Goal: Share content: Share content

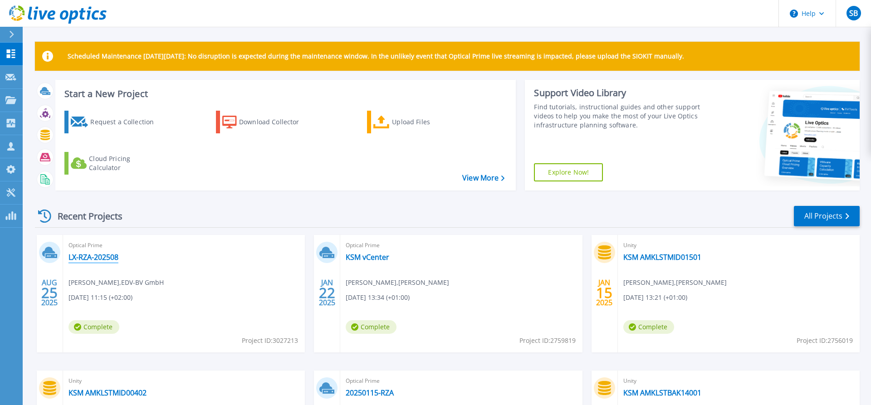
click at [93, 256] on link "LX-RZA-202508" at bounding box center [94, 257] width 50 height 9
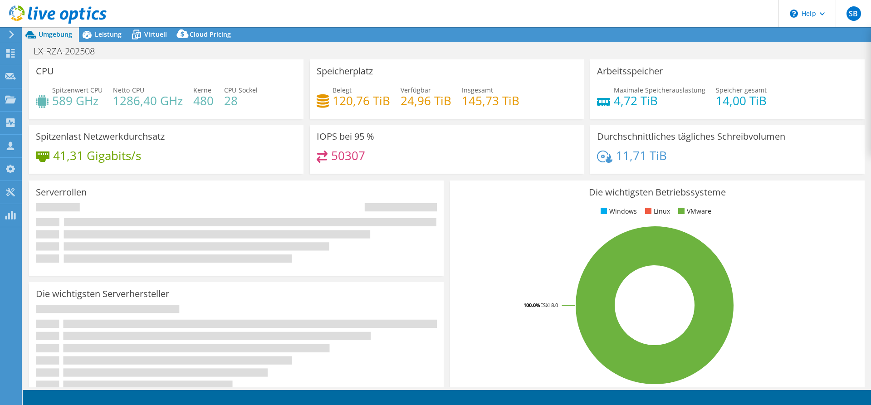
select select "USD"
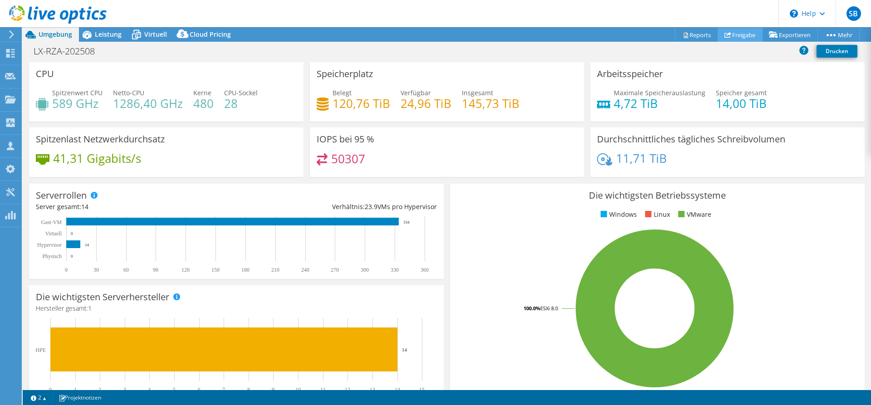
click at [737, 36] on link "Freigabe" at bounding box center [740, 35] width 45 height 14
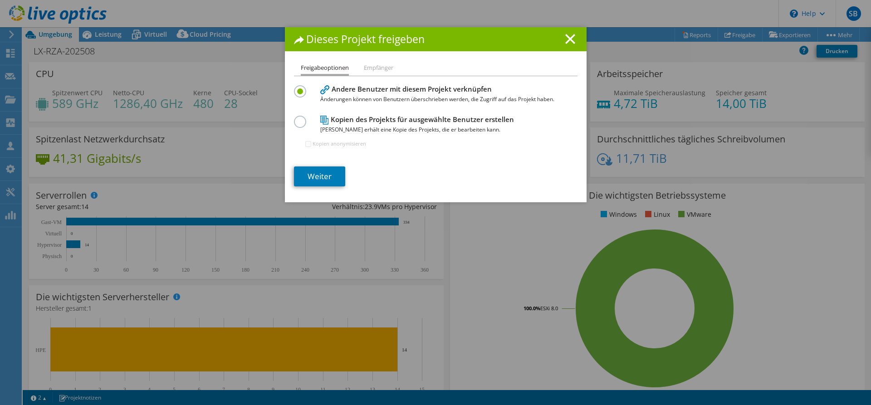
click at [374, 69] on li "Empfänger" at bounding box center [378, 68] width 29 height 11
click at [380, 66] on li "Empfänger" at bounding box center [378, 68] width 29 height 11
click at [299, 118] on label at bounding box center [302, 117] width 16 height 2
click at [0, 0] on input "radio" at bounding box center [0, 0] width 0 height 0
click at [325, 173] on link "Weiter" at bounding box center [319, 177] width 51 height 20
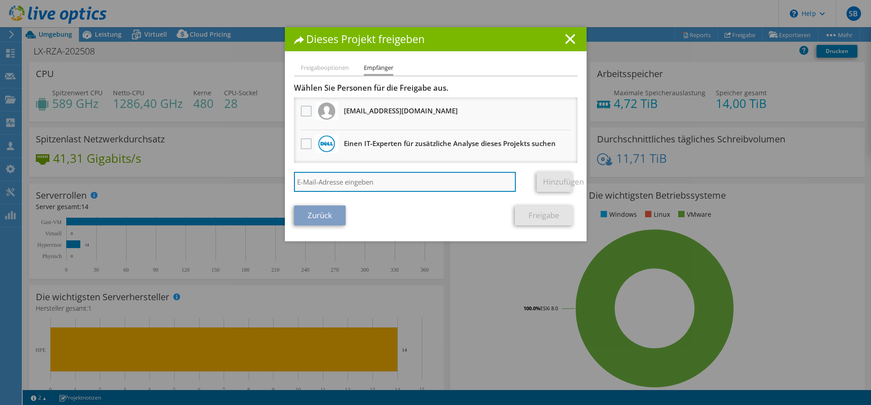
click at [342, 181] on input "search" at bounding box center [405, 182] width 222 height 20
paste input "[PERSON_NAME][EMAIL_ADDRESS][DOMAIN_NAME]"
type input "[PERSON_NAME][EMAIL_ADDRESS][DOMAIN_NAME]"
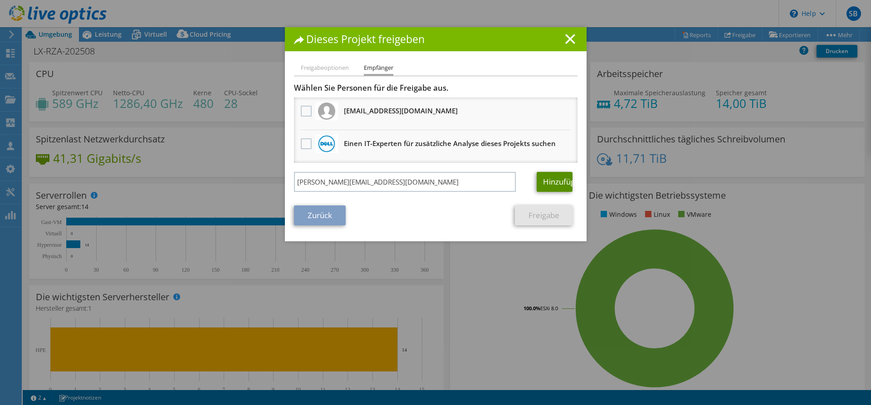
click at [547, 182] on link "Hinzufügen" at bounding box center [555, 182] width 36 height 20
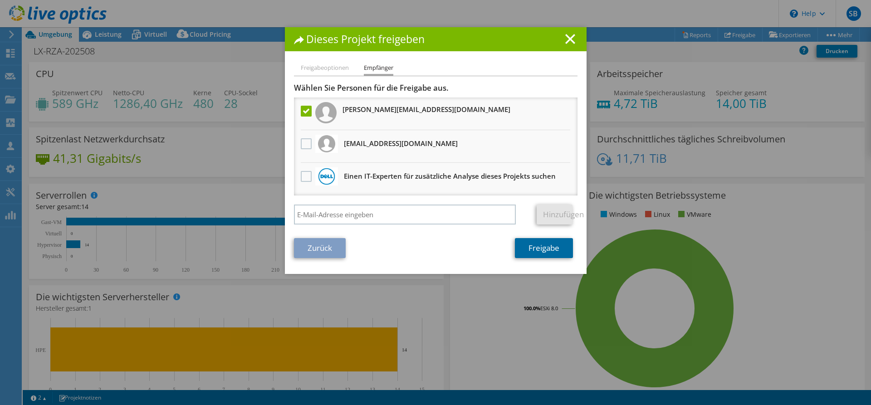
click at [539, 248] on link "Freigabe" at bounding box center [544, 248] width 58 height 20
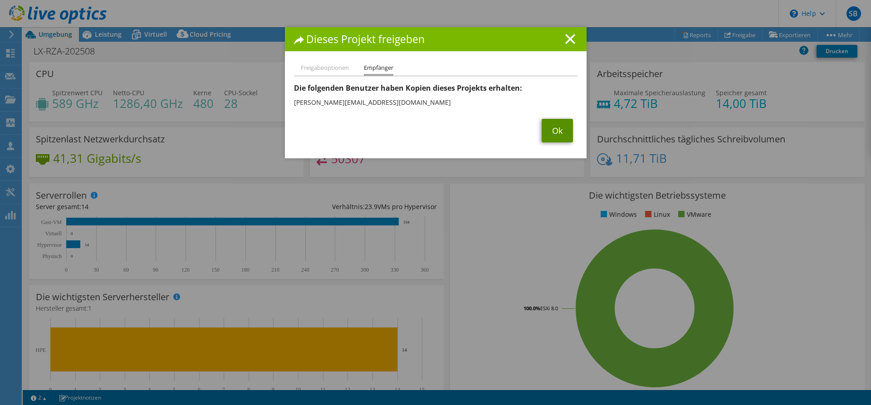
click at [554, 129] on link "Ok" at bounding box center [557, 131] width 31 height 24
